Goal: Check status: Check status

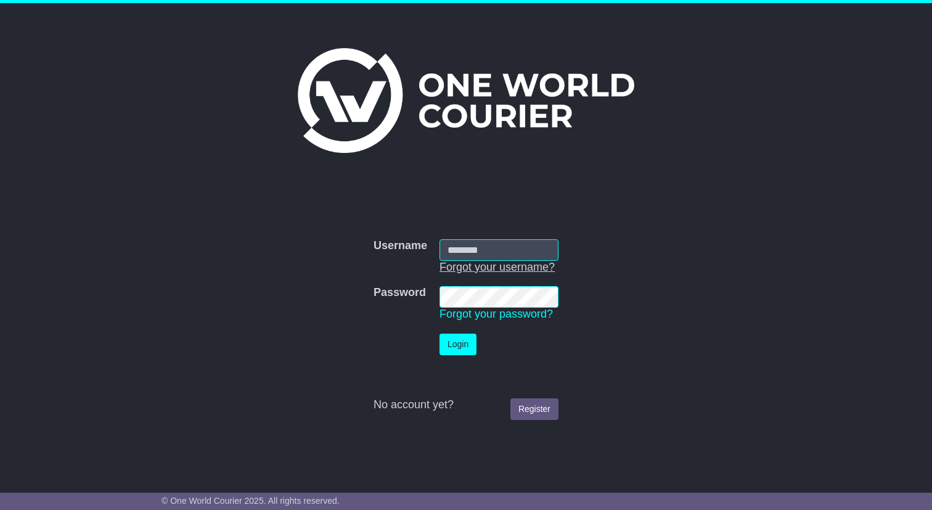
click at [483, 261] on link "Forgot your username?" at bounding box center [496, 267] width 115 height 12
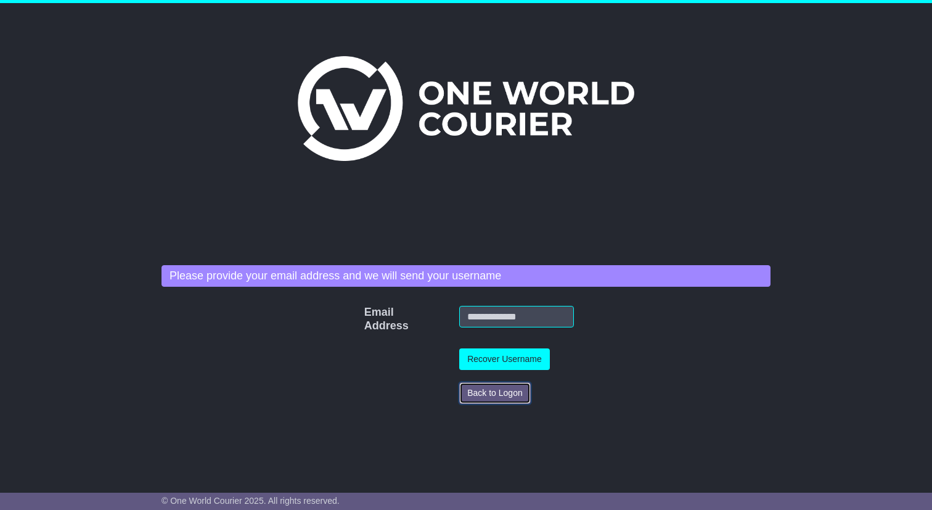
click at [477, 399] on button "Back to Logon" at bounding box center [494, 393] width 71 height 22
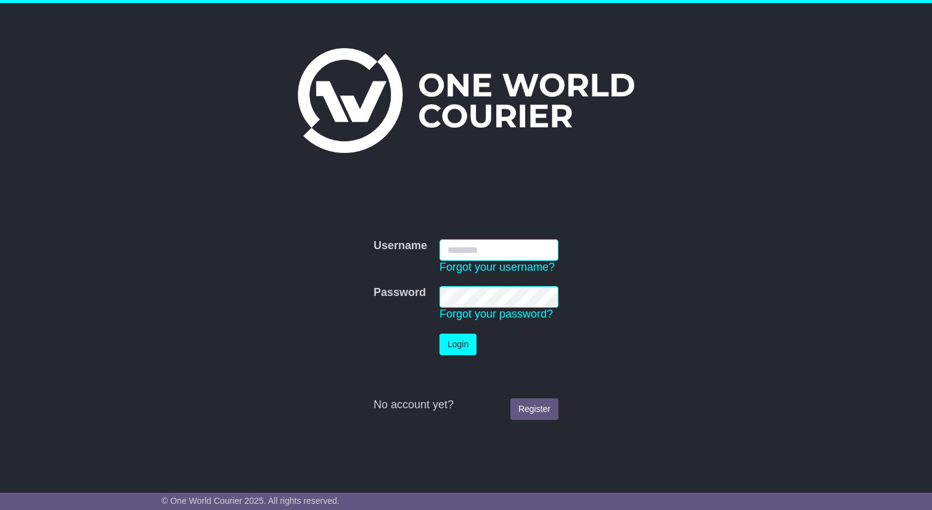
click at [490, 240] on input "Username" at bounding box center [498, 250] width 119 height 22
type input "**********"
click at [439, 333] on button "Login" at bounding box center [457, 344] width 37 height 22
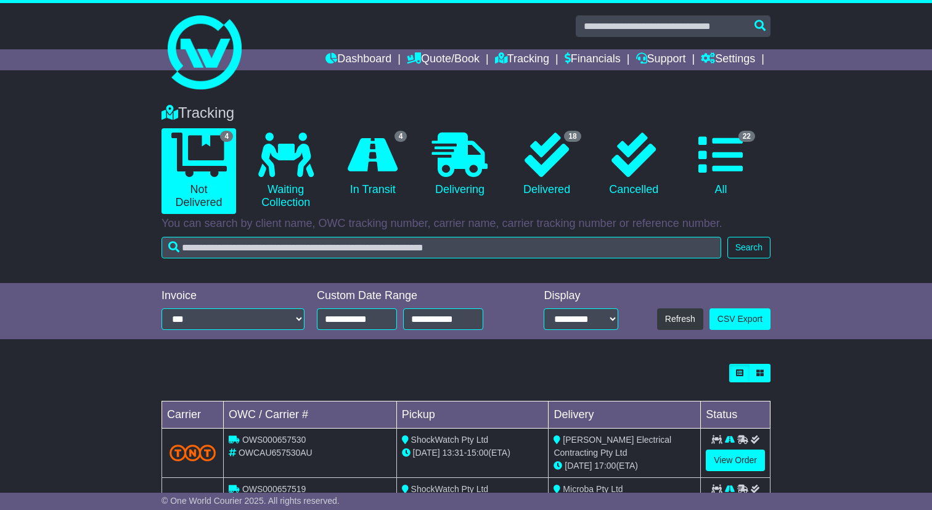
scroll to position [156, 0]
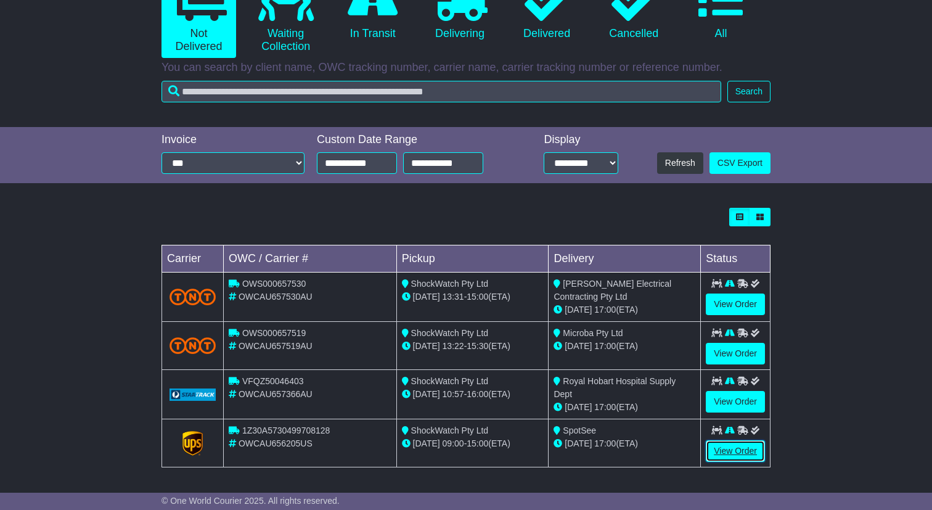
click at [727, 459] on link "View Order" at bounding box center [735, 451] width 59 height 22
